Goal: Transaction & Acquisition: Obtain resource

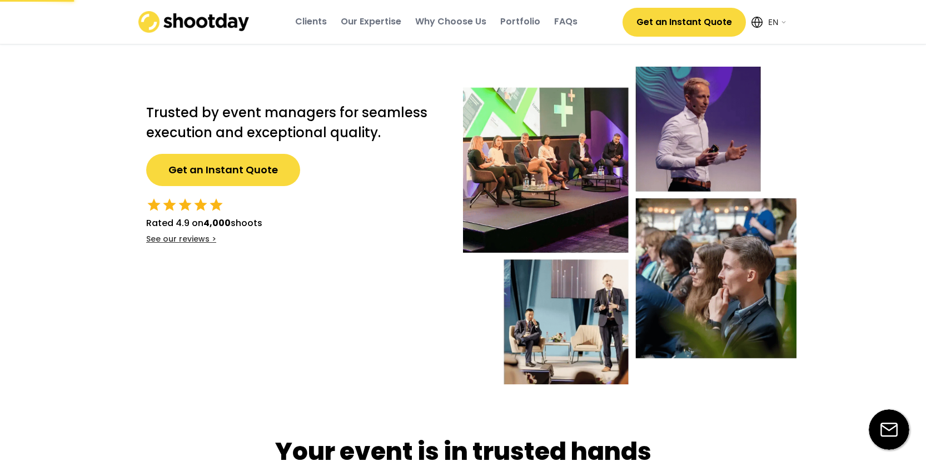
select select ""en""
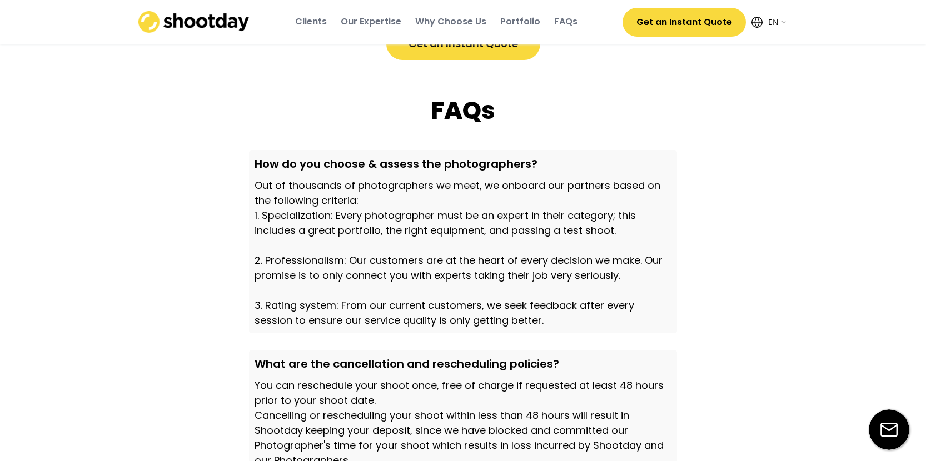
scroll to position [3172, 0]
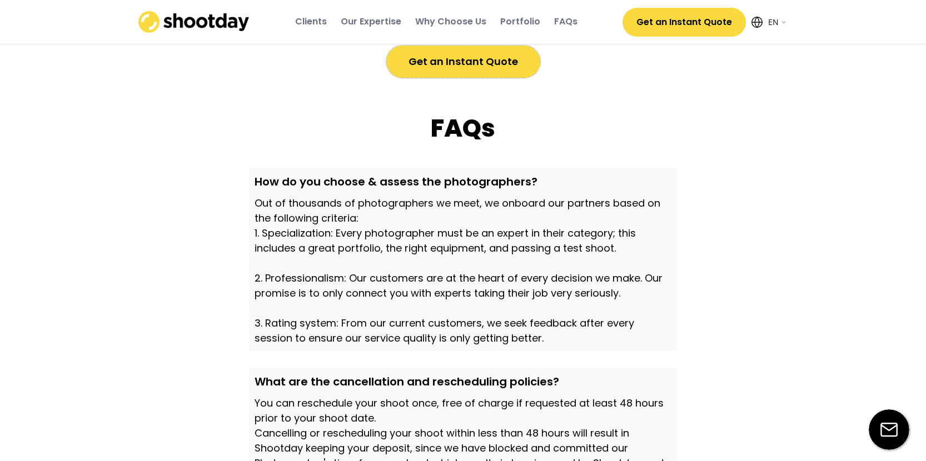
click at [442, 78] on button "Get an Instant Quote" at bounding box center [463, 62] width 154 height 32
